Goal: Task Accomplishment & Management: Manage account settings

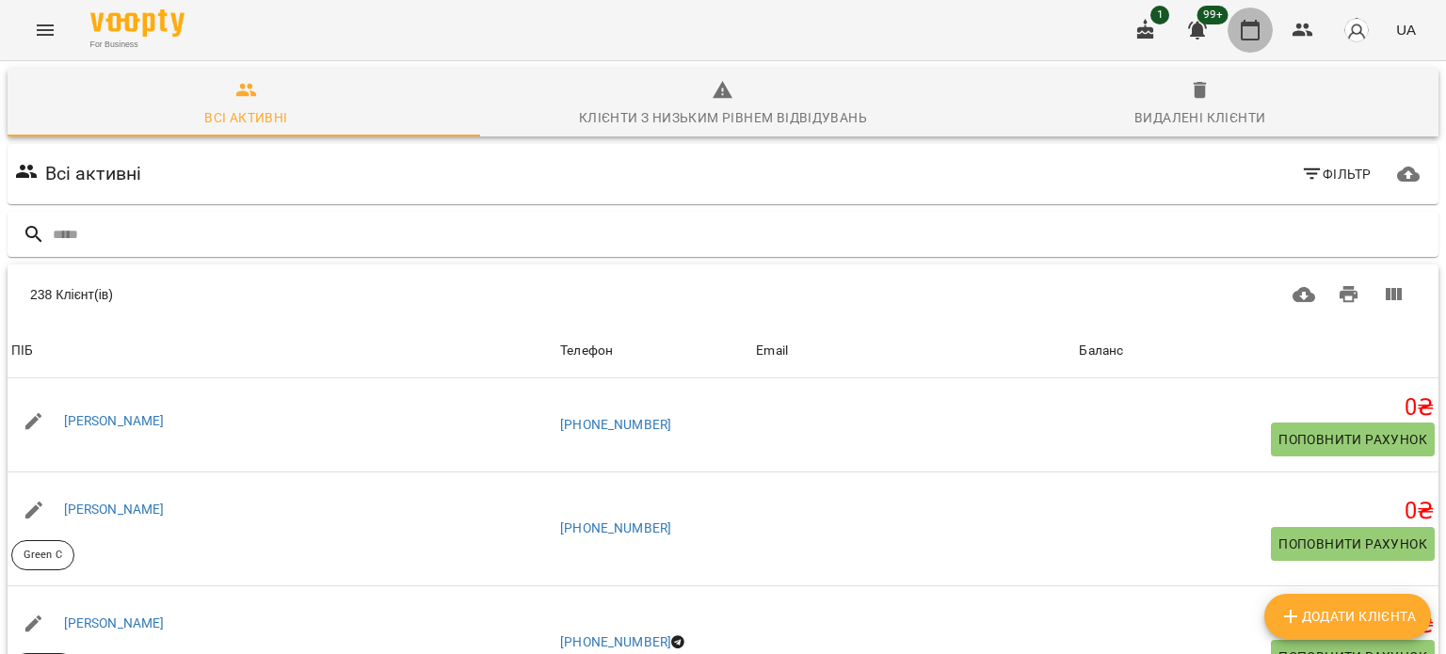
click at [1250, 16] on button "button" at bounding box center [1250, 30] width 45 height 45
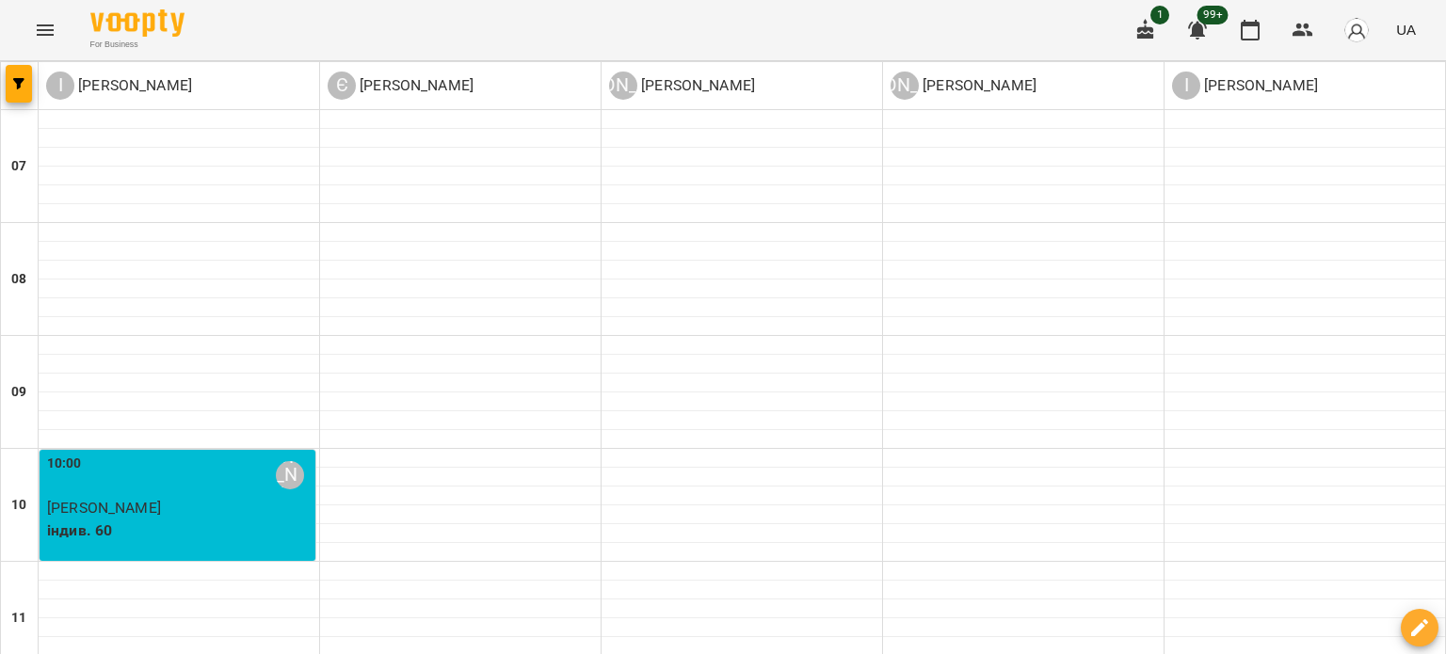
scroll to position [791, 0]
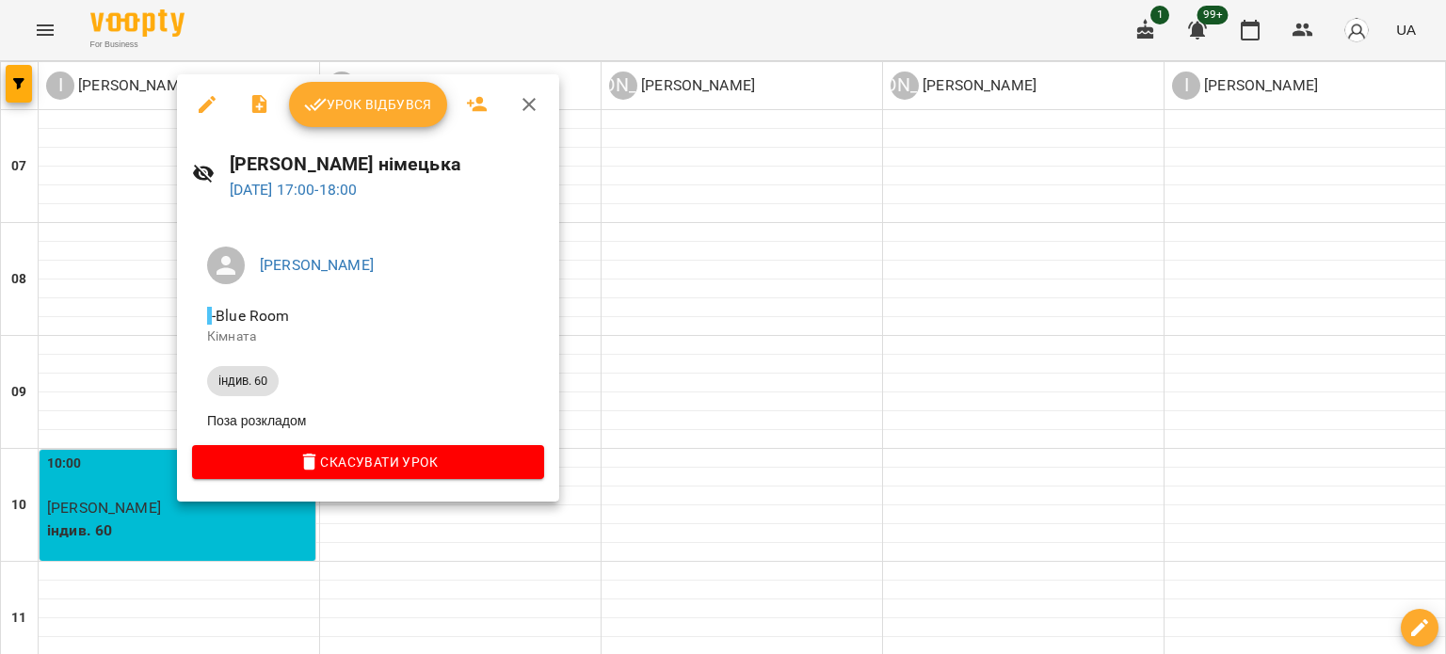
click at [362, 101] on span "Урок відбувся" at bounding box center [368, 104] width 128 height 23
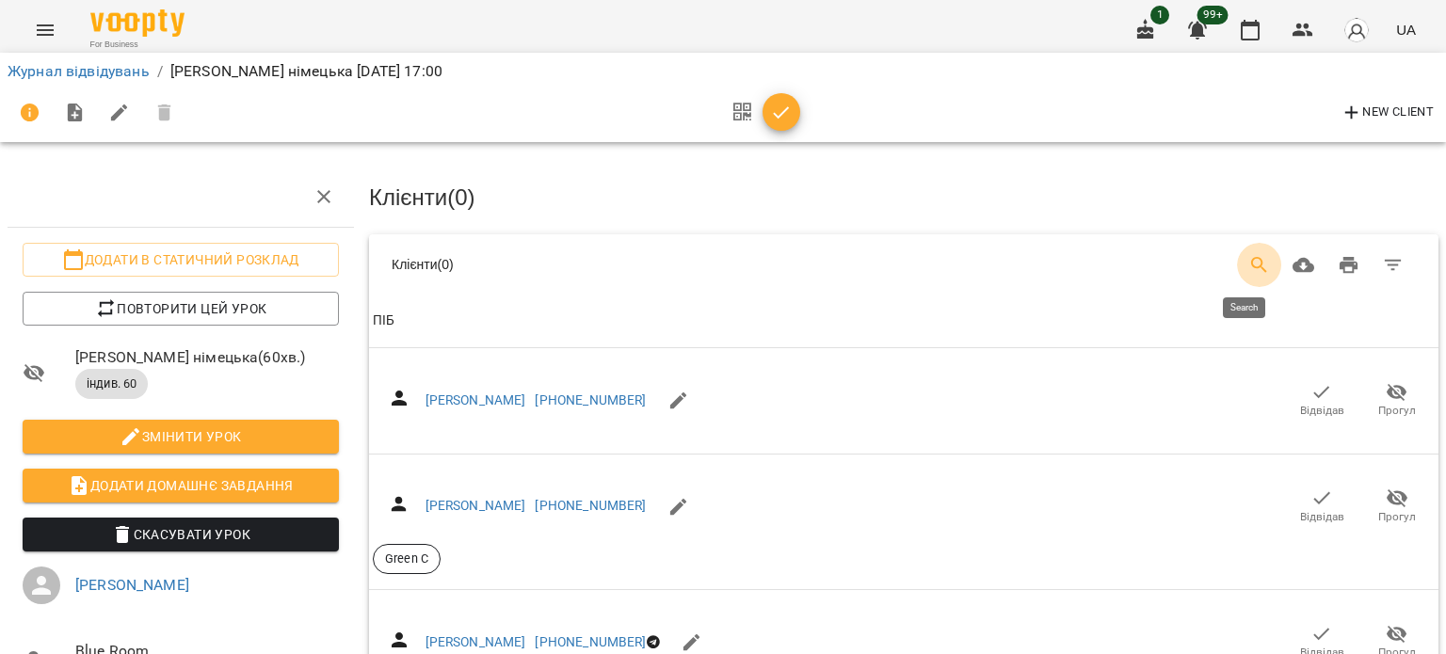
drag, startPoint x: 1247, startPoint y: 255, endPoint x: 1227, endPoint y: 275, distance: 28.0
click at [1248, 257] on icon "Search" at bounding box center [1259, 265] width 23 height 23
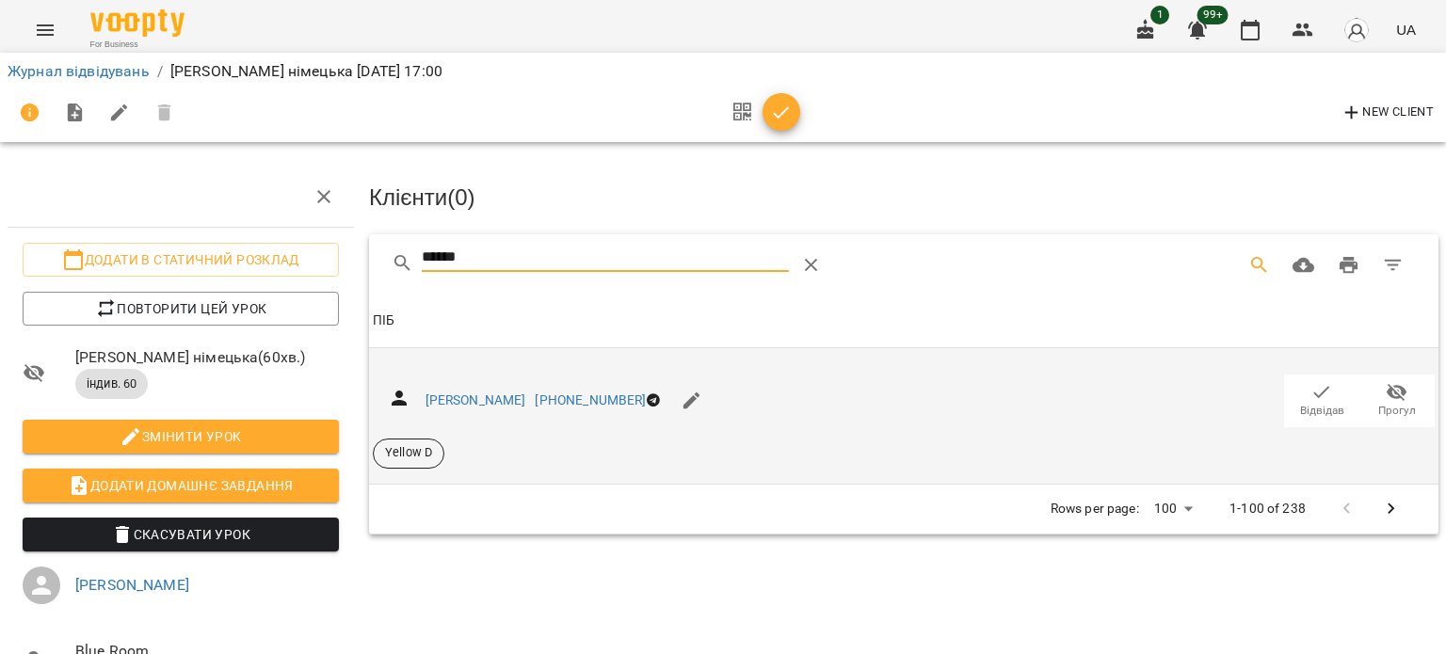
type input "******"
click at [1311, 394] on icon "button" at bounding box center [1322, 392] width 23 height 23
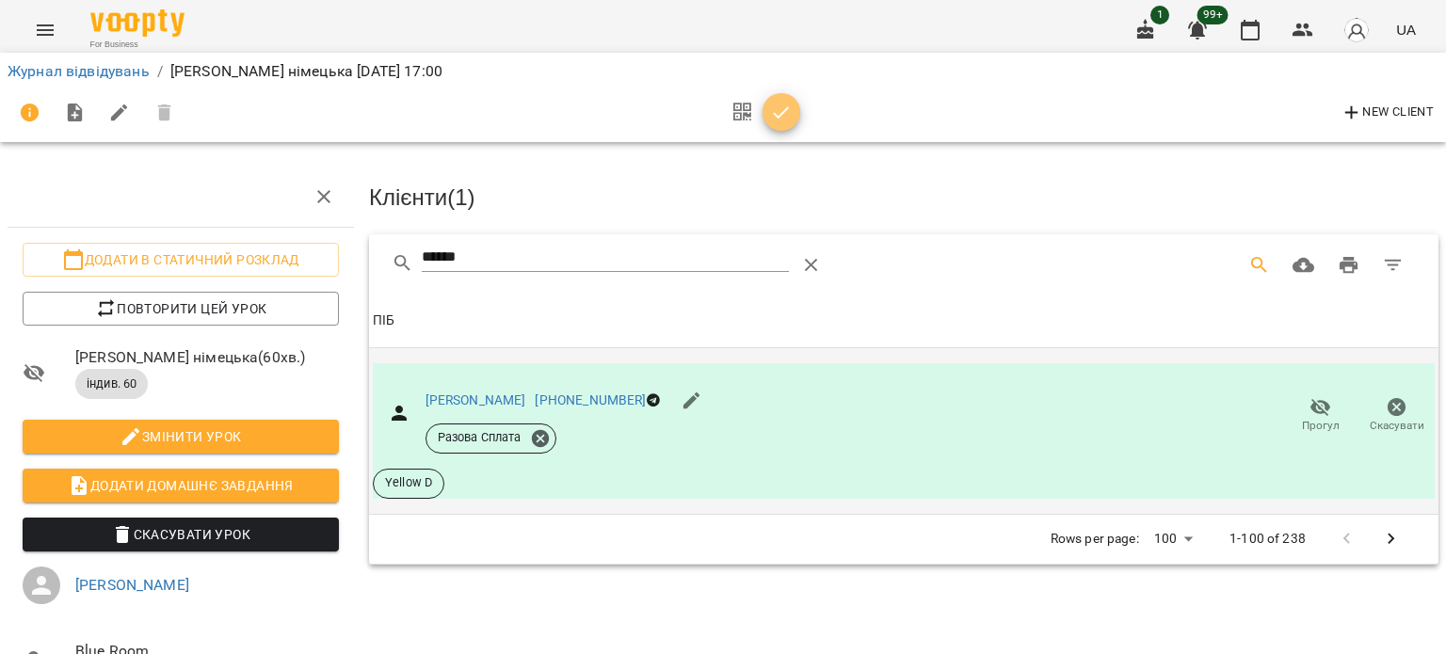
click at [781, 123] on icon "button" at bounding box center [781, 113] width 23 height 23
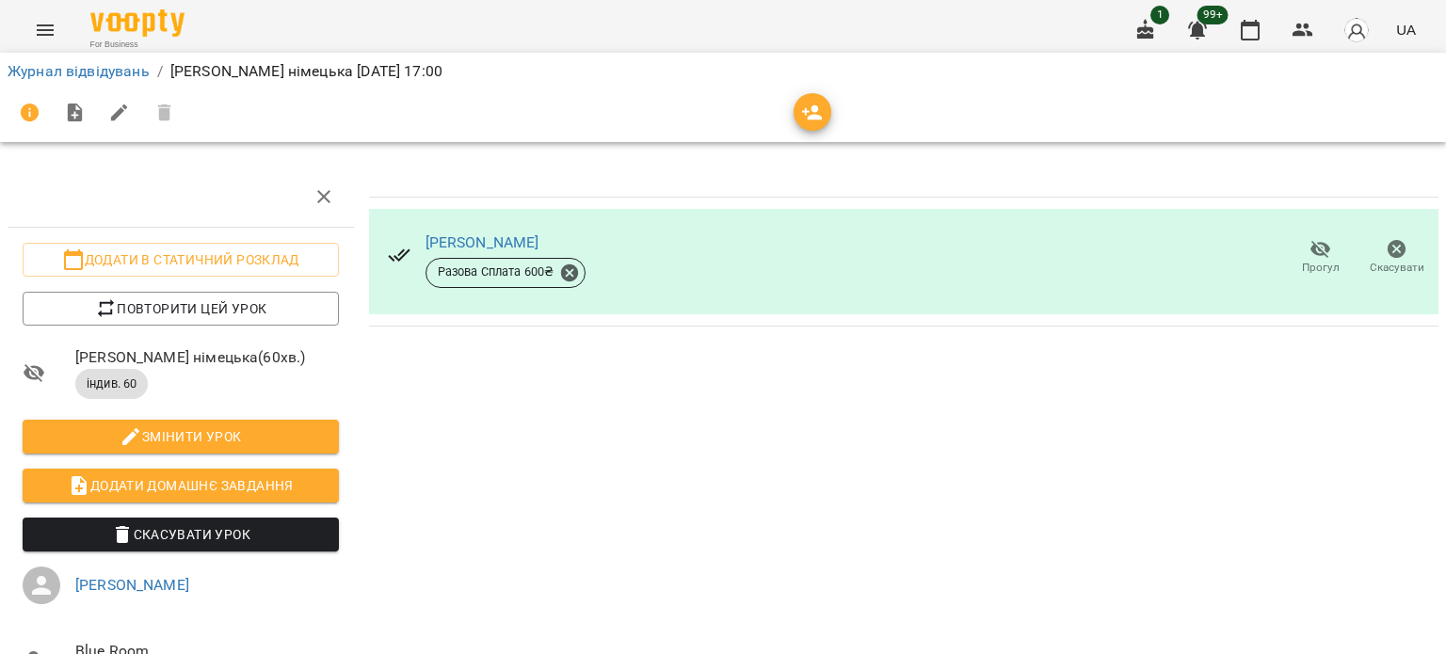
click at [181, 491] on span "Додати домашнє завдання" at bounding box center [181, 486] width 286 height 23
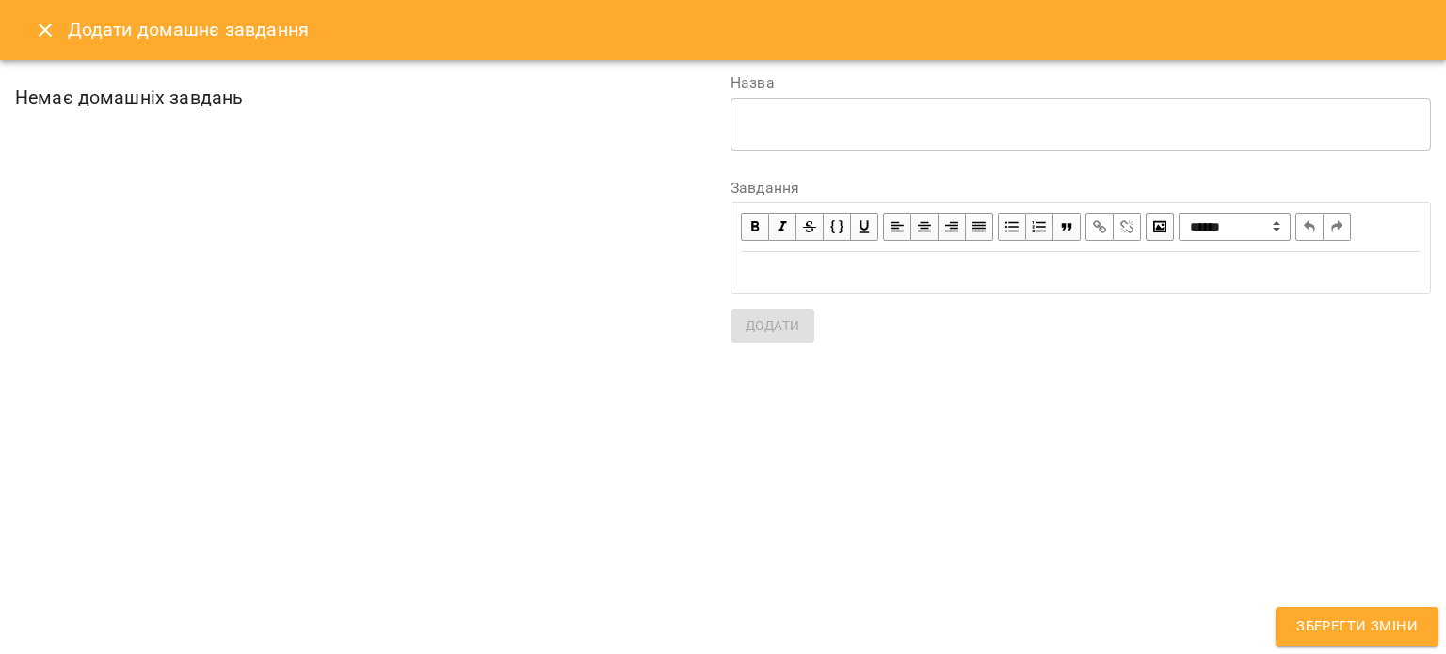
click at [844, 268] on div "Edit text" at bounding box center [1081, 273] width 680 height 22
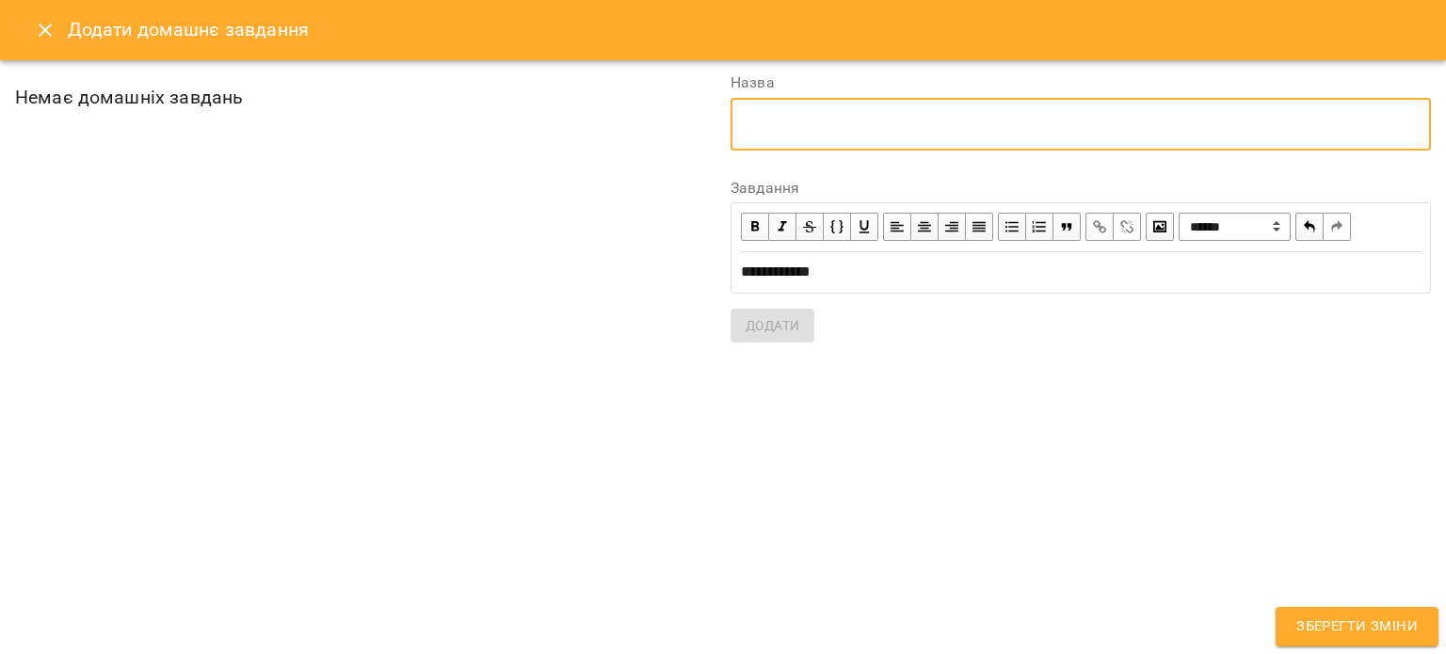
click at [809, 131] on textarea at bounding box center [1081, 124] width 674 height 18
type textarea "**********"
click at [798, 315] on span "Додати" at bounding box center [773, 325] width 54 height 23
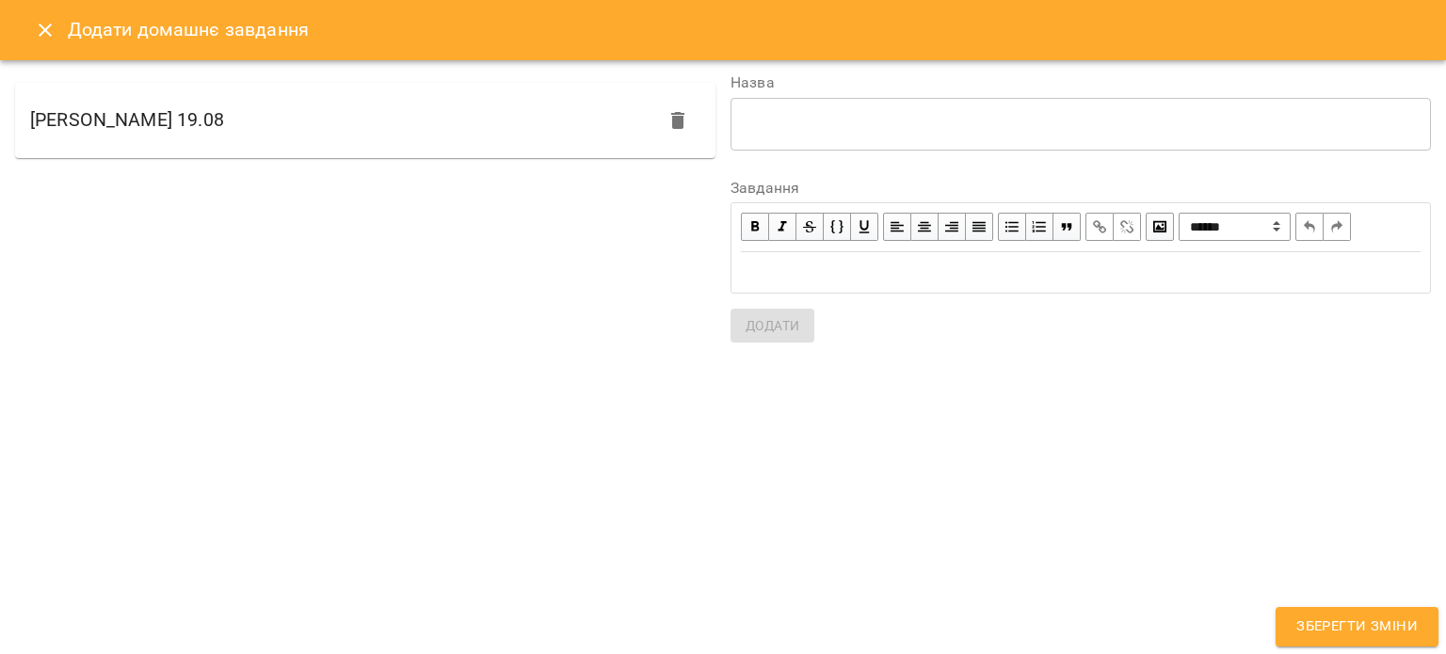
click at [1373, 632] on span "Зберегти зміни" at bounding box center [1356, 627] width 121 height 24
